Goal: Information Seeking & Learning: Learn about a topic

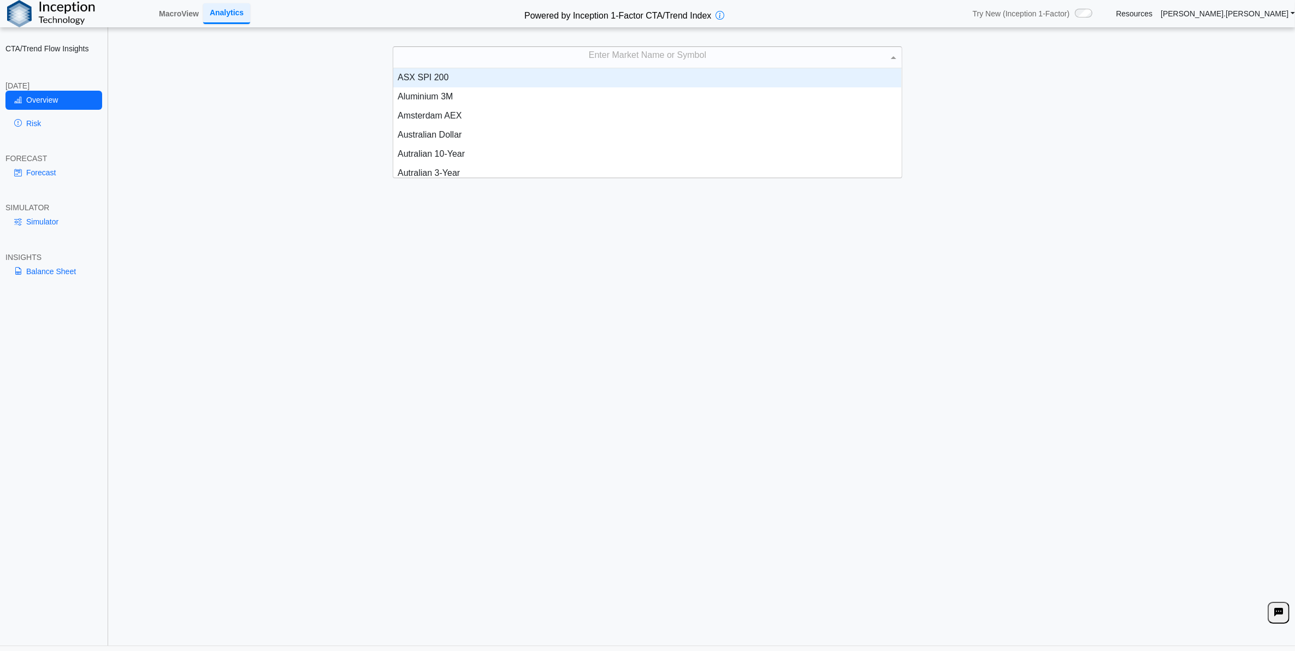
click at [599, 67] on div "Enter Market Name or Symbol" at bounding box center [647, 57] width 508 height 21
type input "****"
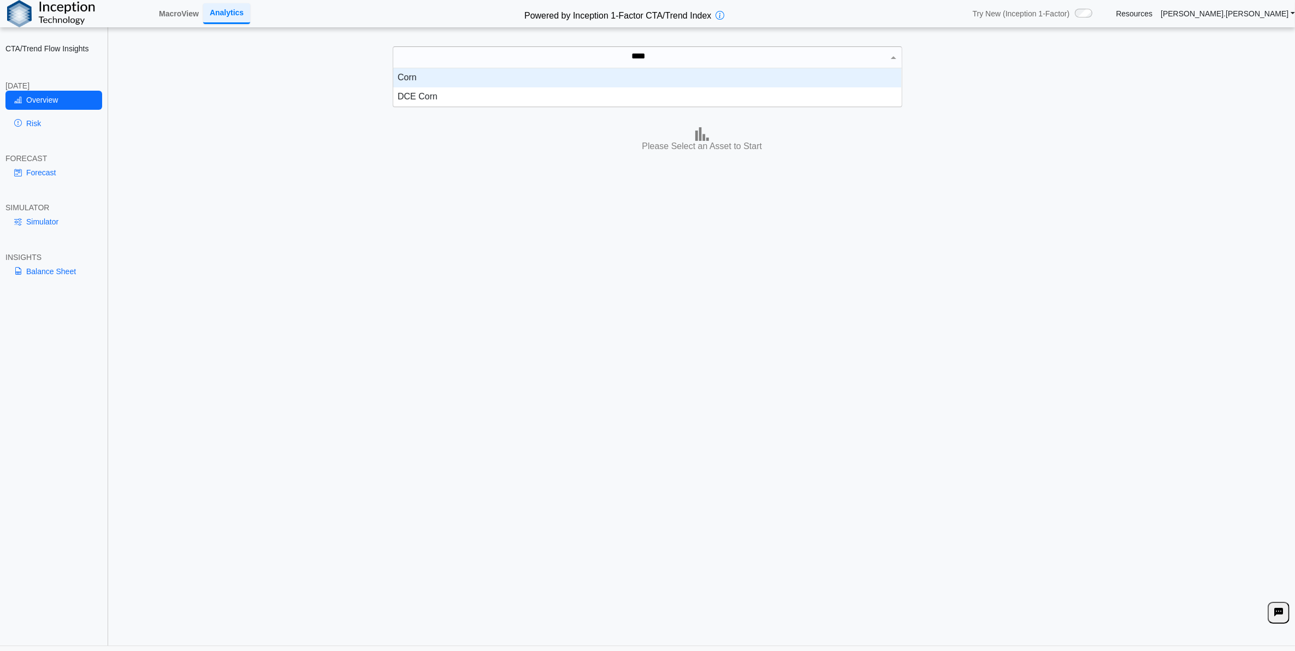
click at [583, 81] on div "Corn" at bounding box center [647, 77] width 508 height 19
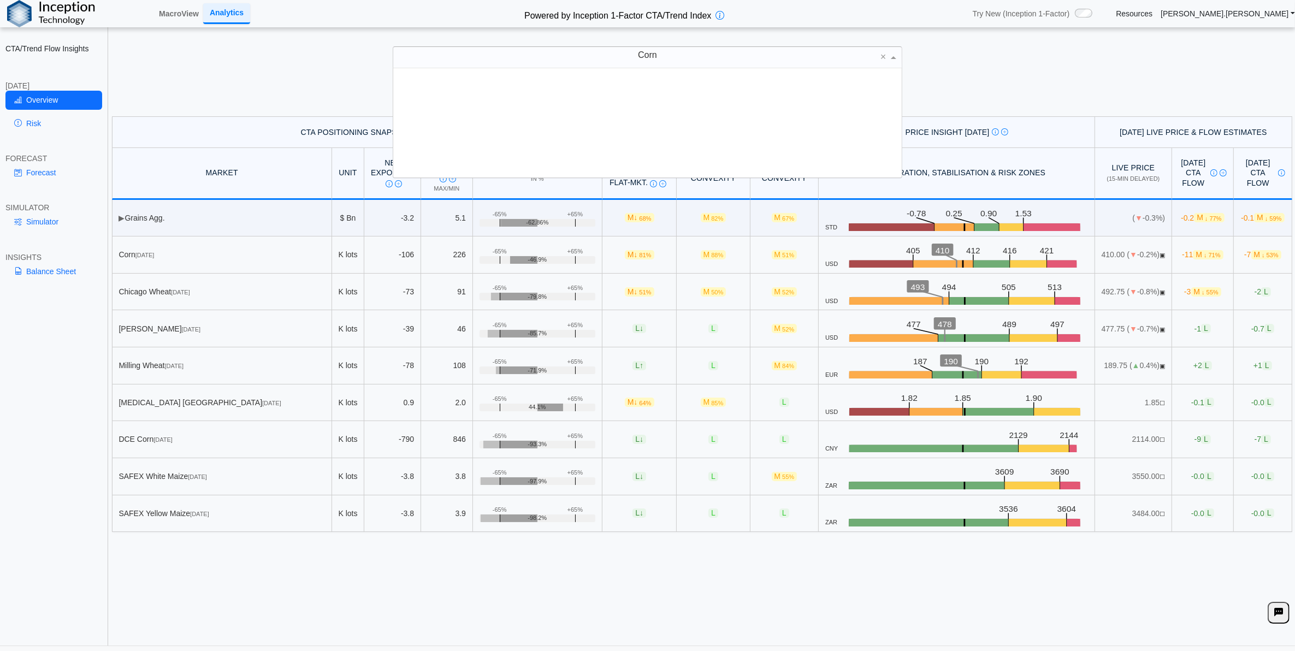
scroll to position [99, 498]
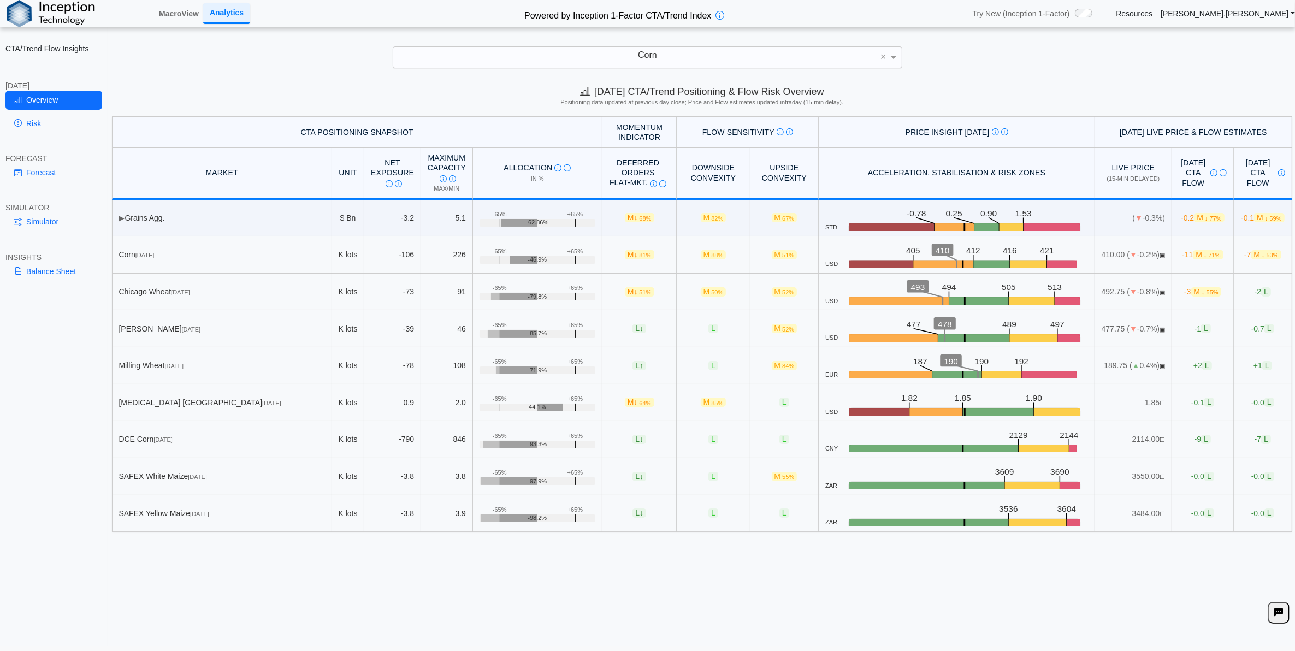
drag, startPoint x: 306, startPoint y: 576, endPoint x: 302, endPoint y: 571, distance: 6.6
click at [304, 576] on div "[DATE] CTA/Trend Positioning & Flow Risk Overview Positioning data updated at p…" at bounding box center [702, 362] width 1186 height 567
click at [28, 127] on link "Risk" at bounding box center [53, 123] width 97 height 19
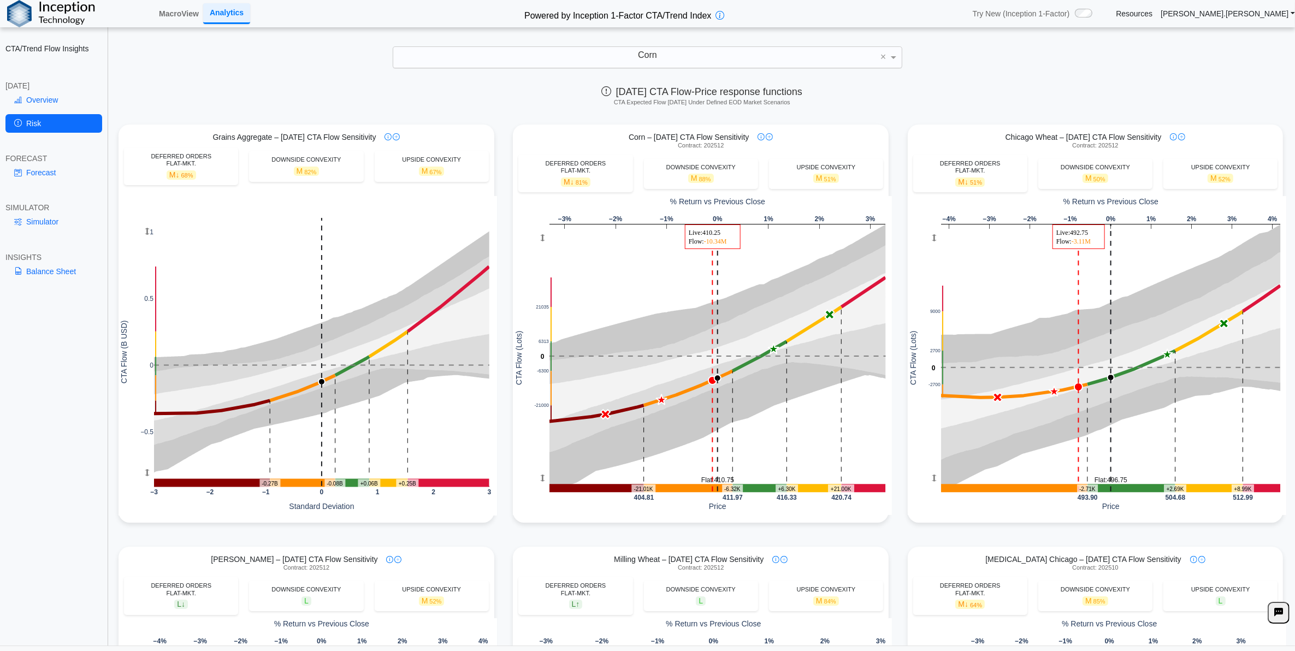
drag, startPoint x: 59, startPoint y: 547, endPoint x: 59, endPoint y: 528, distance: 19.1
click at [59, 539] on div "CTA/Trend Flow Insights [DATE] Overview Risk FORECAST Forecast SIMULATOR Simula…" at bounding box center [54, 325] width 108 height 651
click at [48, 94] on link "Overview" at bounding box center [53, 100] width 97 height 19
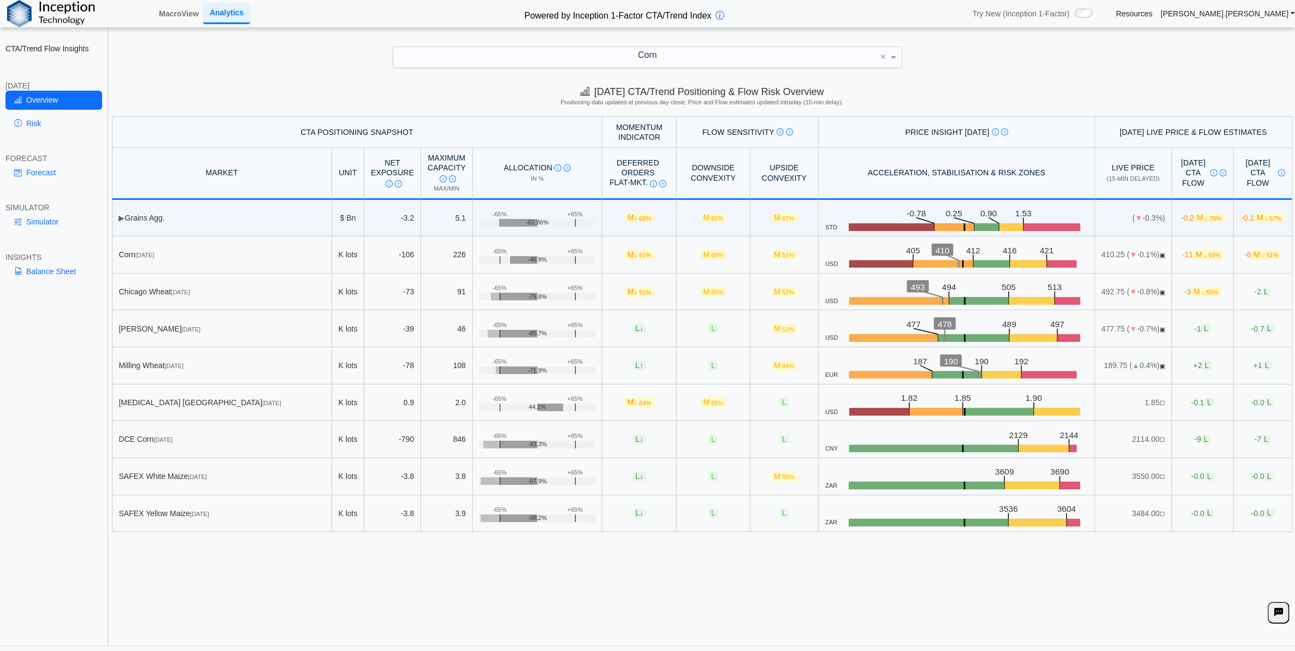
click at [1269, 616] on button at bounding box center [1279, 613] width 22 height 22
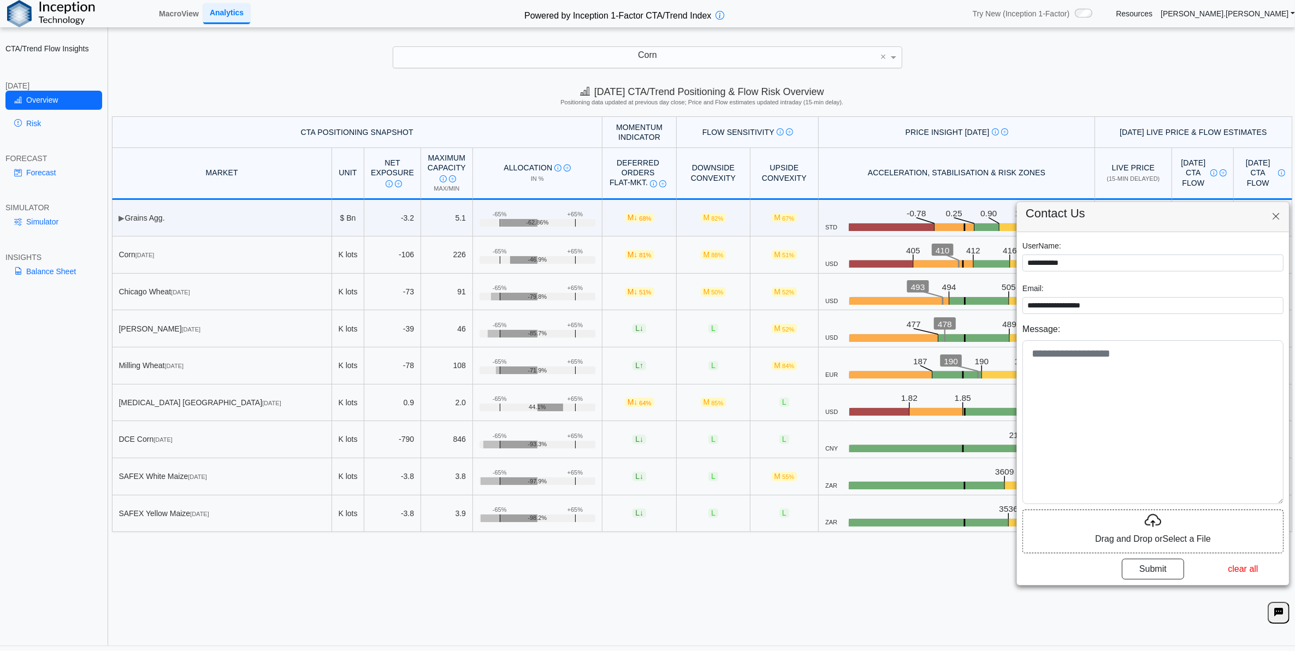
click at [1273, 217] on icon at bounding box center [1276, 216] width 9 height 9
